Goal: Task Accomplishment & Management: Manage account settings

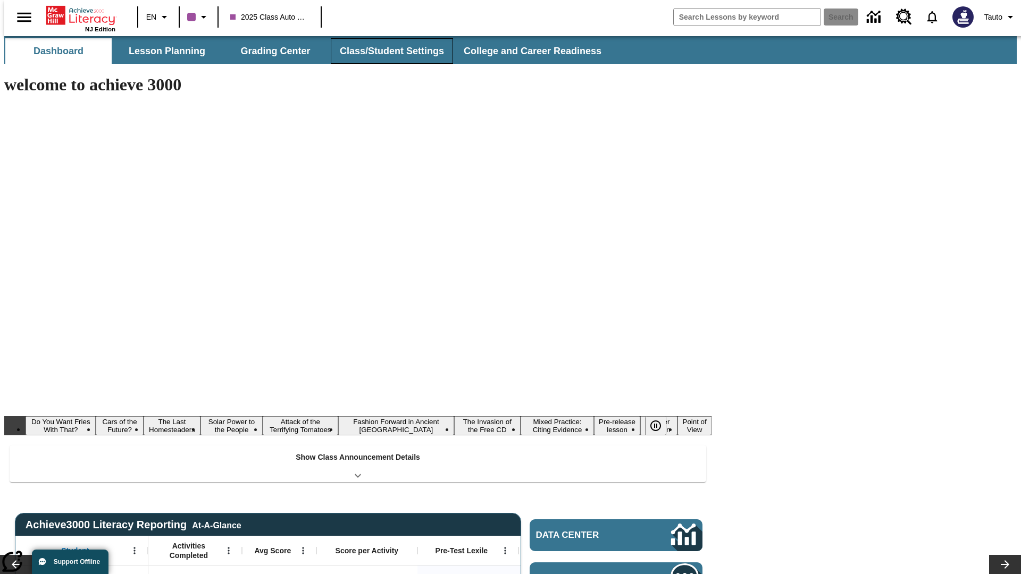
click at [386, 51] on button "Class/Student Settings" at bounding box center [392, 51] width 122 height 26
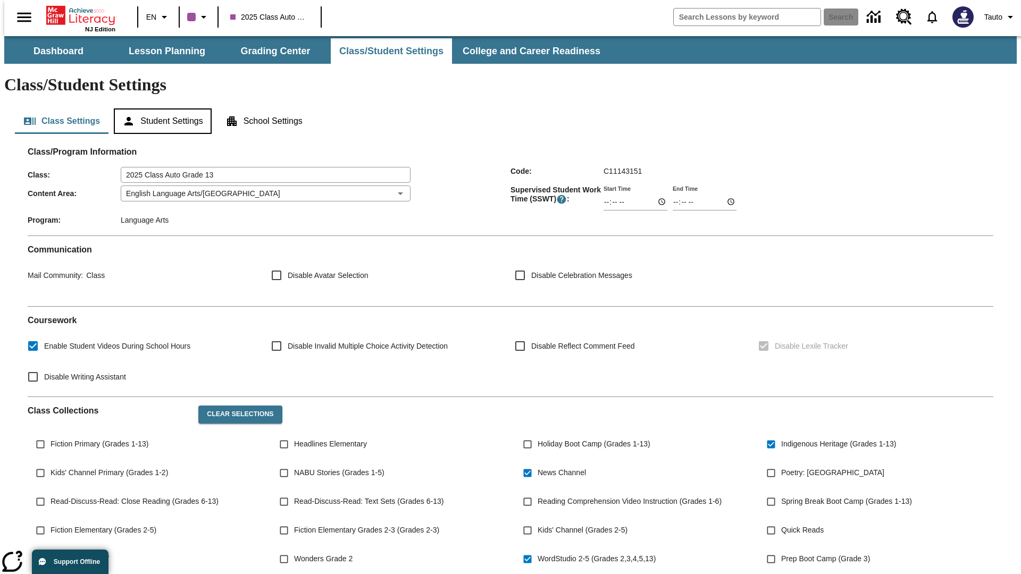
click at [160, 108] on button "Student Settings" at bounding box center [162, 121] width 97 height 26
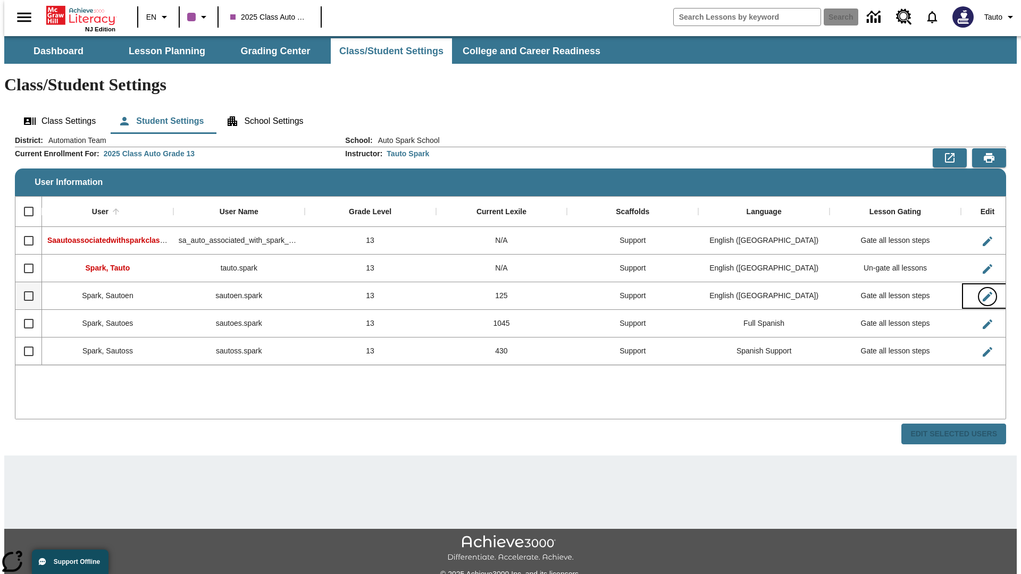
click at [983, 292] on icon "Edit User" at bounding box center [988, 297] width 10 height 10
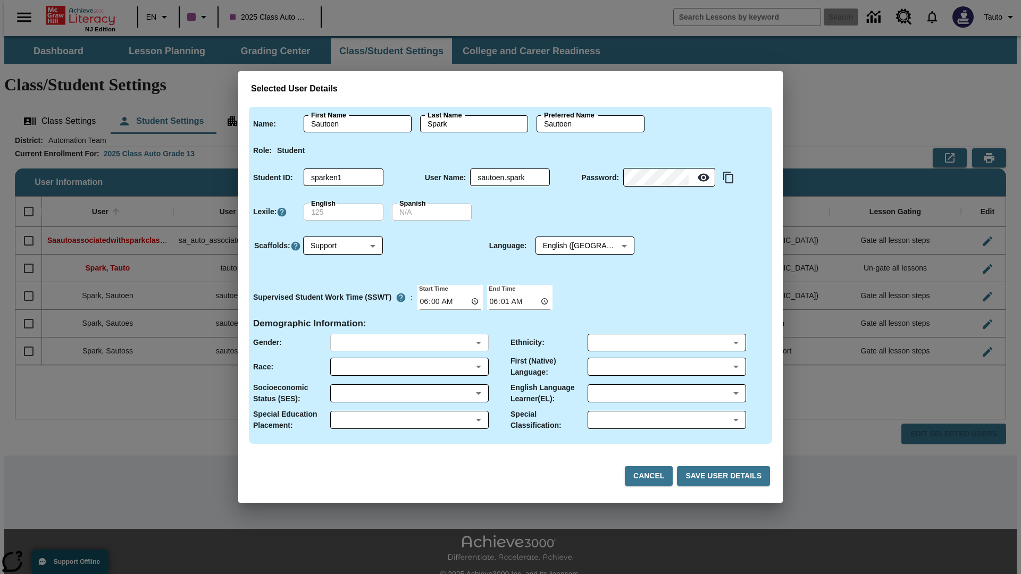
click at [409, 342] on body "Skip to main content NJ Edition EN 2025 Class Auto Grade 13 Search 0 Tauto Dash…" at bounding box center [510, 317] width 1013 height 562
click at [409, 367] on body "Skip to main content NJ Edition EN 2025 Class Auto Grade 13 Search 0 Tauto Dash…" at bounding box center [510, 317] width 1013 height 562
click at [409, 394] on body "Skip to main content NJ Edition EN 2025 Class Auto Grade 13 Search 0 Tauto Dash…" at bounding box center [510, 317] width 1013 height 562
click at [409, 420] on body "Skip to main content NJ Edition EN 2025 Class Auto Grade 13 Search 0 Tauto Dash…" at bounding box center [510, 317] width 1013 height 562
click at [666, 342] on body "Skip to main content NJ Edition EN 2025 Class Auto Grade 13 Search 0 Tauto Dash…" at bounding box center [510, 317] width 1013 height 562
